Goal: Transaction & Acquisition: Purchase product/service

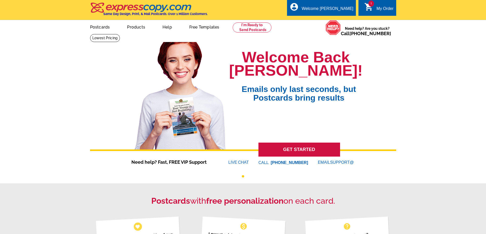
click at [367, 7] on icon "shopping_cart" at bounding box center [368, 6] width 9 height 9
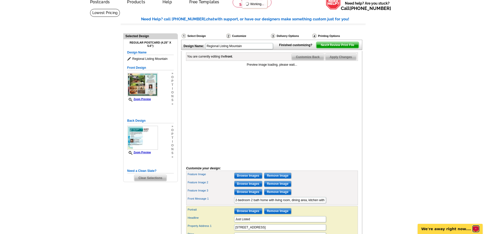
click at [474, 229] on icon "Open LiveChat chat widget" at bounding box center [476, 229] width 4 height 3
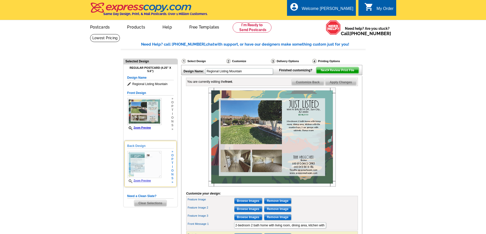
click at [143, 167] on img at bounding box center [144, 164] width 34 height 27
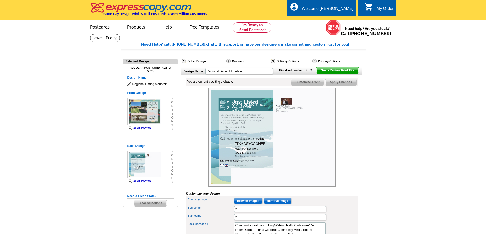
click at [248, 136] on img at bounding box center [271, 137] width 127 height 99
click at [144, 183] on span "Zoom Preview" at bounding box center [144, 182] width 34 height 4
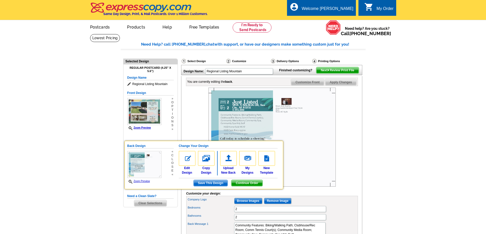
click at [236, 130] on img at bounding box center [271, 137] width 127 height 99
click at [142, 163] on img at bounding box center [144, 164] width 34 height 27
click at [330, 111] on img at bounding box center [271, 137] width 127 height 99
click at [257, 184] on span "Continue Order" at bounding box center [246, 183] width 31 height 6
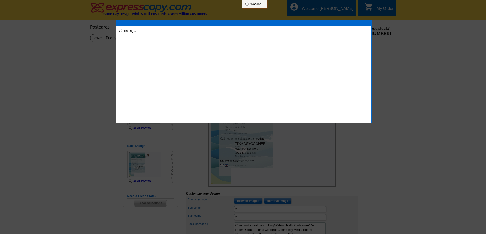
click at [354, 158] on div at bounding box center [243, 117] width 486 height 234
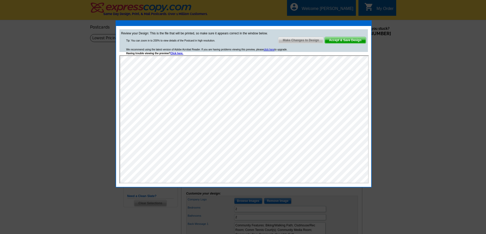
click at [343, 40] on span "Accept & Save Design" at bounding box center [345, 40] width 41 height 6
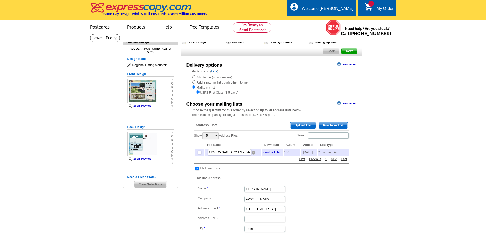
click at [254, 155] on img at bounding box center [254, 153] width 4 height 4
click at [324, 125] on span "Purchase List" at bounding box center [333, 125] width 29 height 6
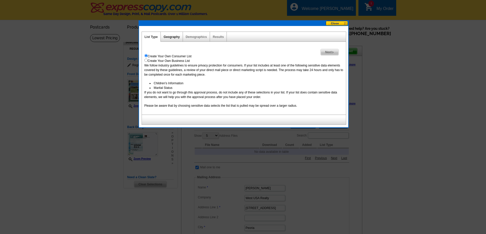
click at [172, 36] on link "Geography" at bounding box center [172, 37] width 16 height 4
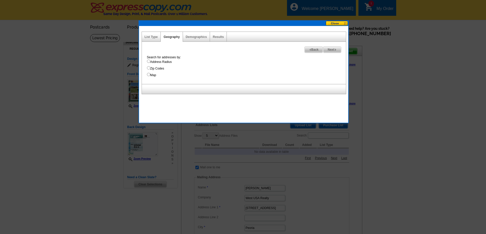
click at [148, 61] on input "Address Radius" at bounding box center [148, 61] width 3 height 3
radio input "true"
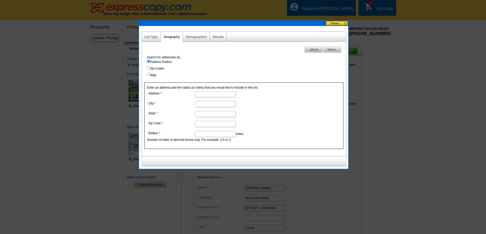
click at [211, 134] on input "Radius" at bounding box center [215, 134] width 41 height 6
type input ".15"
click at [331, 51] on span "Next" at bounding box center [332, 50] width 18 height 6
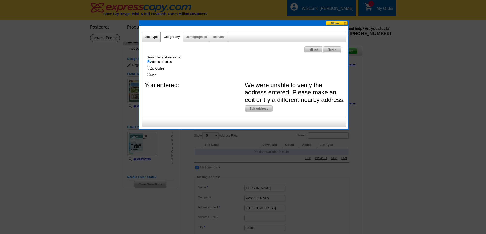
click at [150, 36] on link "List Type" at bounding box center [151, 37] width 13 height 4
click at [313, 50] on span "Back" at bounding box center [314, 50] width 18 height 6
click at [312, 50] on span "Back" at bounding box center [314, 50] width 18 height 6
click at [334, 27] on div "List Type Geography Map Demographics Results Next Back Search for addresses by:…" at bounding box center [243, 78] width 209 height 104
click at [333, 23] on button at bounding box center [337, 23] width 22 height 5
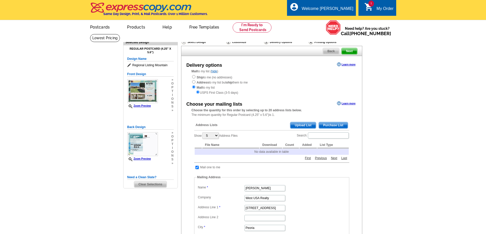
click at [331, 126] on span "Purchase List" at bounding box center [333, 125] width 29 height 6
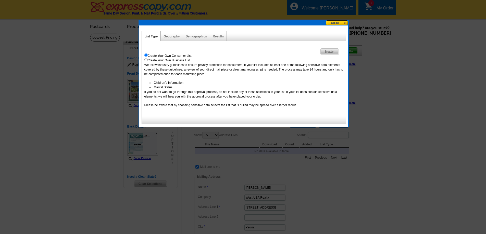
scroll to position [0, 0]
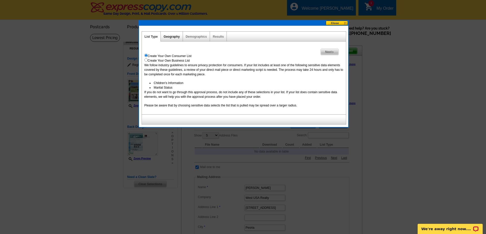
click at [173, 38] on link "Geography" at bounding box center [172, 37] width 16 height 4
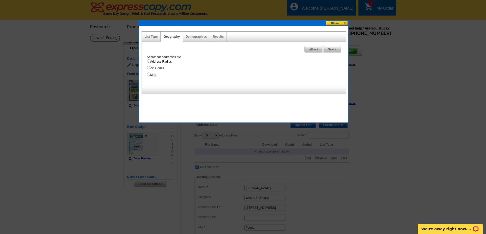
click at [149, 61] on input "Address Radius" at bounding box center [148, 60] width 3 height 3
radio input "true"
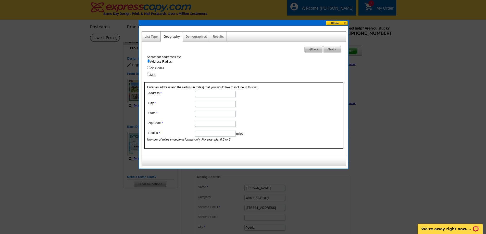
click at [207, 94] on input "Address" at bounding box center [215, 94] width 41 height 6
type input "9891 w Balboa Dr"
click at [206, 106] on input "City" at bounding box center [215, 104] width 41 height 6
type input "Sun City"
type input "Arizona"
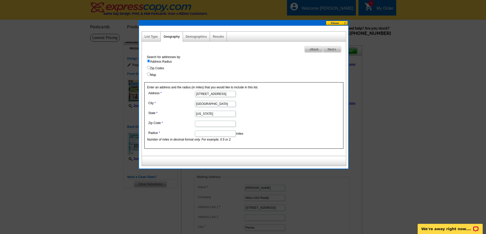
type input "85351"
type input "Sun City"
click at [220, 134] on input "Radius" at bounding box center [215, 134] width 41 height 6
type input ".15"
click at [330, 48] on span "Next" at bounding box center [332, 49] width 18 height 6
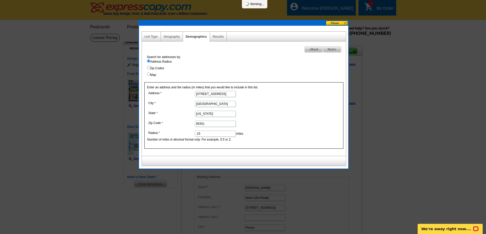
select select
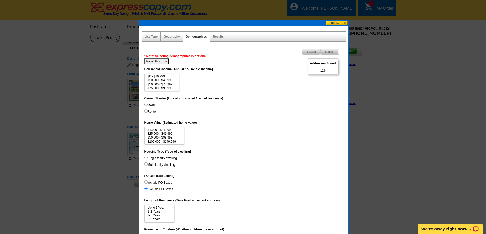
click at [309, 53] on span "Back" at bounding box center [311, 52] width 18 height 6
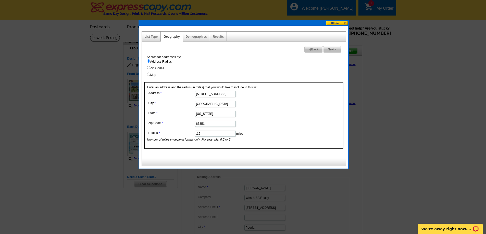
click at [206, 134] on input ".15" at bounding box center [215, 134] width 41 height 6
type input ".14"
click at [334, 49] on span "Next" at bounding box center [332, 49] width 18 height 6
select select
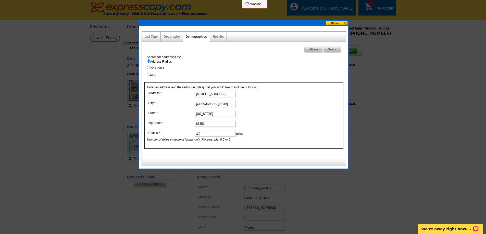
select select
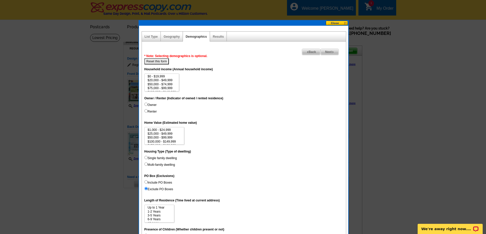
scroll to position [0, 0]
click at [325, 53] on span "Next" at bounding box center [330, 52] width 18 height 6
click at [175, 38] on link "Geography" at bounding box center [172, 37] width 16 height 4
click at [198, 39] on link "Demographics" at bounding box center [196, 37] width 21 height 4
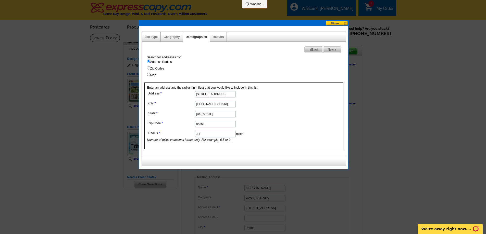
select select
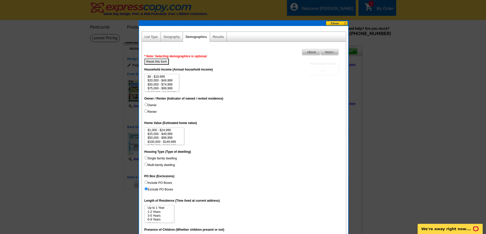
select select
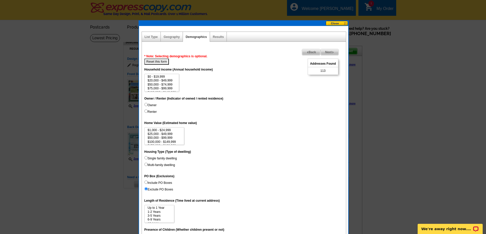
click at [325, 53] on span "Next" at bounding box center [330, 52] width 18 height 6
click at [312, 52] on span "Back" at bounding box center [311, 52] width 18 height 6
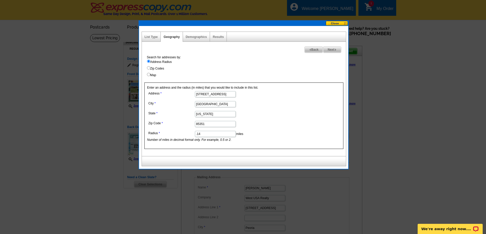
click at [203, 135] on input ".14" at bounding box center [215, 134] width 41 height 6
type input ".13"
click at [291, 99] on form "Address 9891 w Balboa Dr City Sun City State Arizona Zip Code 85351 Radius .13 …" at bounding box center [243, 116] width 193 height 52
click at [331, 50] on span "Next" at bounding box center [332, 50] width 18 height 6
select select
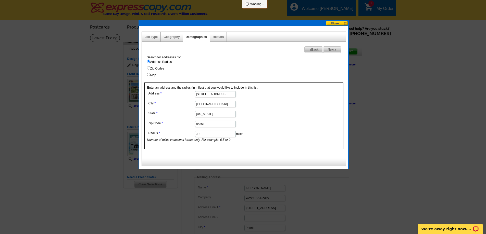
select select
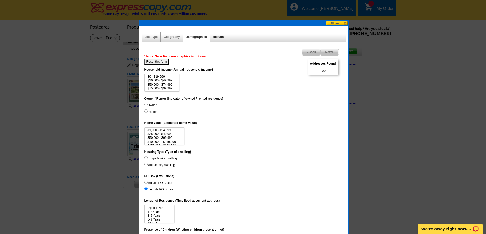
click at [221, 35] on link "Results" at bounding box center [218, 37] width 11 height 4
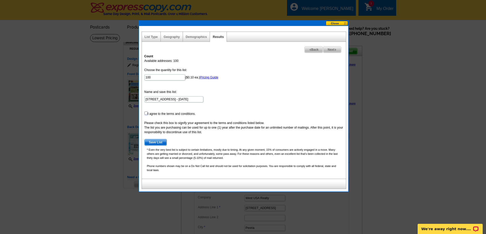
click at [146, 113] on input "checkbox" at bounding box center [145, 113] width 3 height 3
checkbox input "true"
click at [158, 140] on span "Save List" at bounding box center [156, 143] width 22 height 6
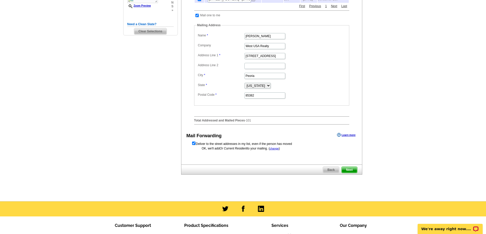
scroll to position [153, 0]
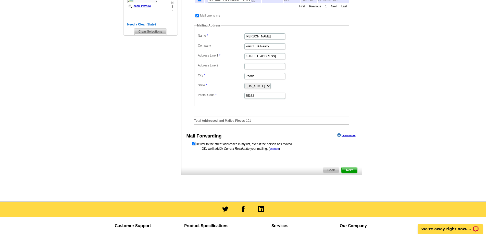
click at [350, 172] on span "Next" at bounding box center [349, 170] width 15 height 6
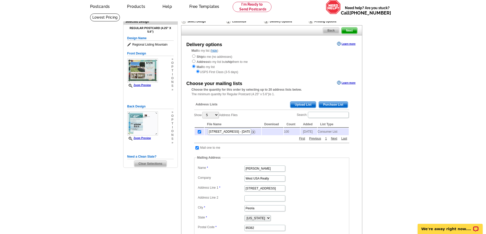
scroll to position [11, 0]
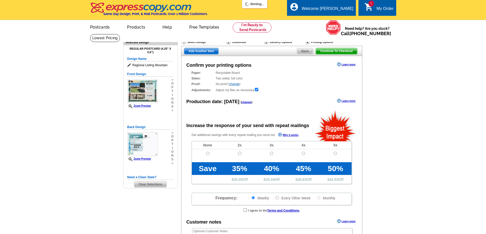
radio input "false"
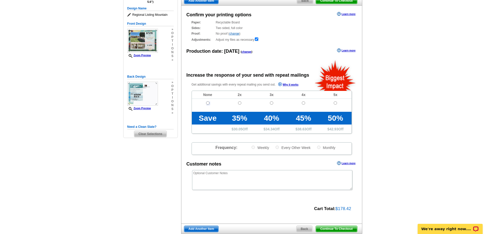
scroll to position [51, 0]
click at [207, 103] on input "radio" at bounding box center [207, 102] width 3 height 3
radio input "true"
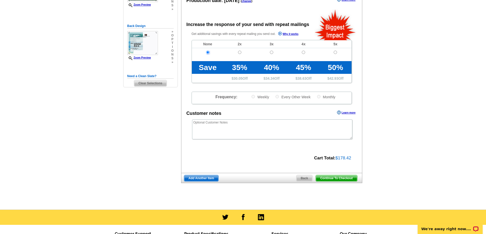
scroll to position [102, 0]
click at [342, 179] on span "Continue To Checkout" at bounding box center [336, 178] width 41 height 6
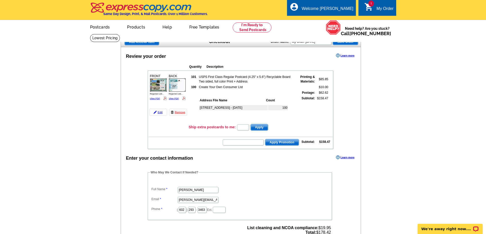
click at [278, 143] on span "Apply Promotion" at bounding box center [281, 143] width 33 height 6
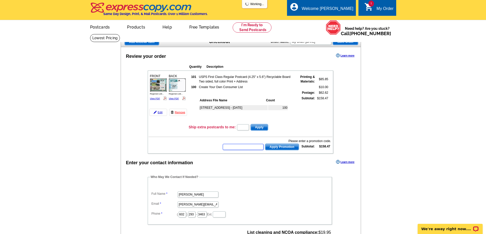
click at [250, 147] on input "text" at bounding box center [243, 147] width 41 height 6
type input "GROW0825"
click at [275, 147] on span "Apply Promotion" at bounding box center [281, 147] width 33 height 6
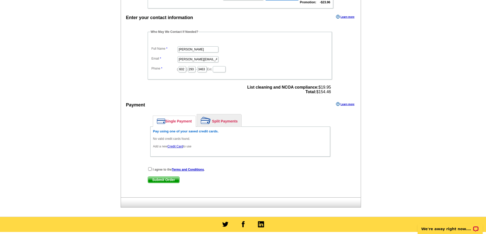
scroll to position [153, 0]
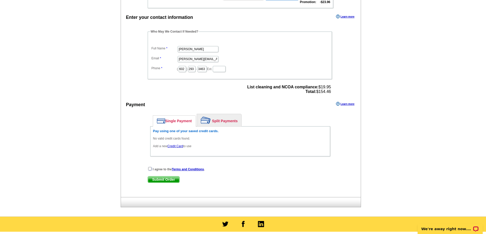
click at [149, 169] on input "checkbox" at bounding box center [149, 168] width 3 height 3
checkbox input "true"
click at [180, 146] on link "Credit Card" at bounding box center [175, 147] width 16 height 4
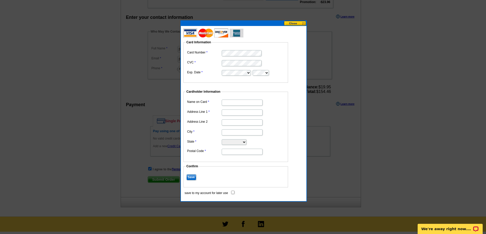
click at [238, 103] on input "Name on Card" at bounding box center [242, 103] width 41 height 6
type input "[PERSON_NAME]"
click at [235, 114] on input "Address Line 1" at bounding box center [242, 113] width 41 height 6
type input "[STREET_ADDRESS]"
type input "Glendale"
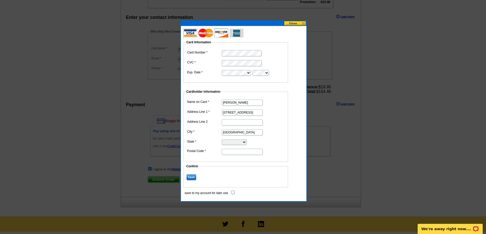
select select "AZ"
type input "85304"
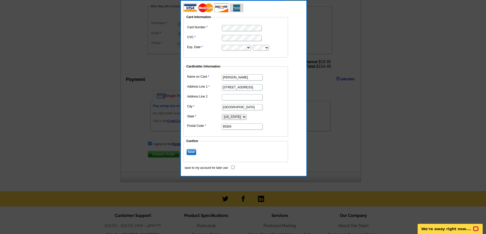
scroll to position [178, 0]
click at [191, 152] on input "Save" at bounding box center [191, 152] width 10 height 6
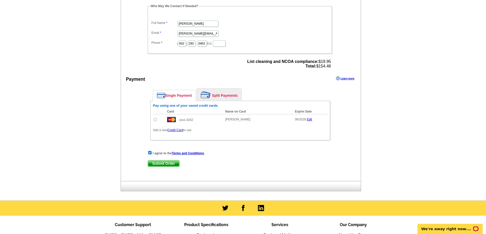
click at [155, 120] on input "radio" at bounding box center [155, 119] width 3 height 3
radio input "true"
click at [171, 163] on span "Submit Order" at bounding box center [163, 164] width 31 height 6
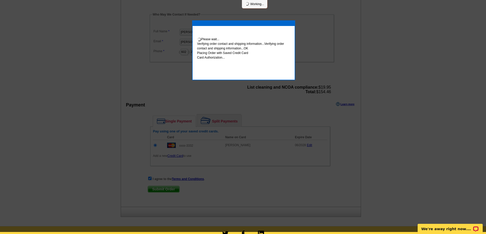
scroll to position [176, 0]
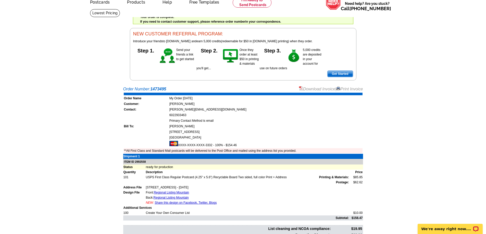
scroll to position [25, 0]
click at [313, 89] on link "Download Invoice" at bounding box center [317, 89] width 36 height 4
